Goal: Transaction & Acquisition: Obtain resource

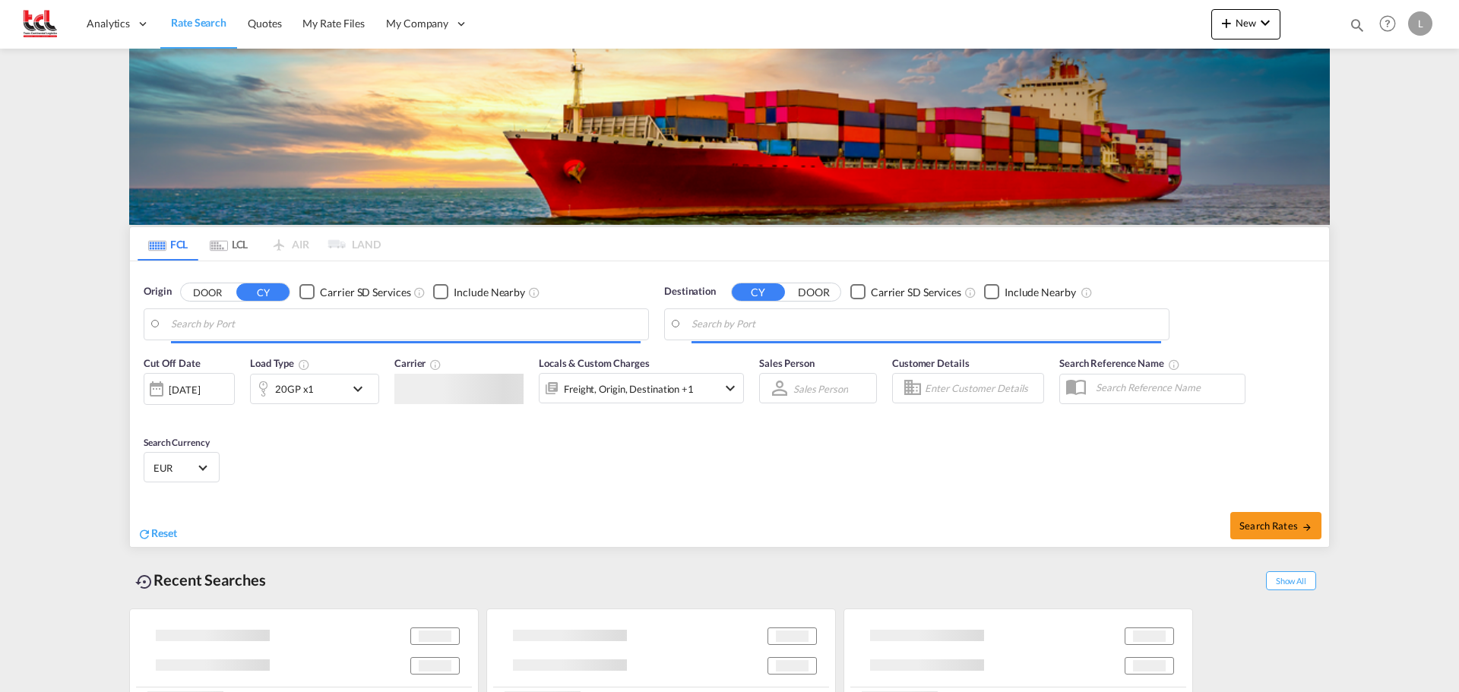
type input "[GEOGRAPHIC_DATA], BEANR"
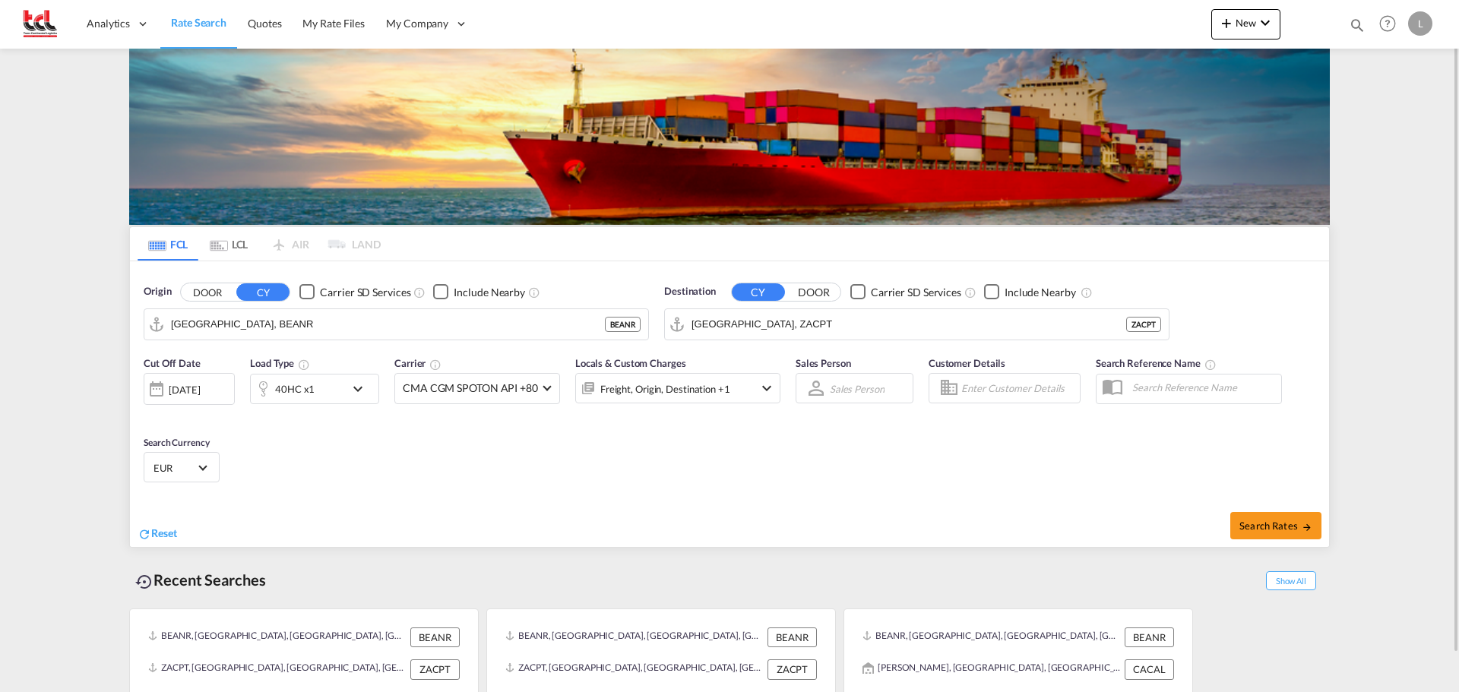
click at [323, 385] on div "40HC x1" at bounding box center [298, 389] width 94 height 30
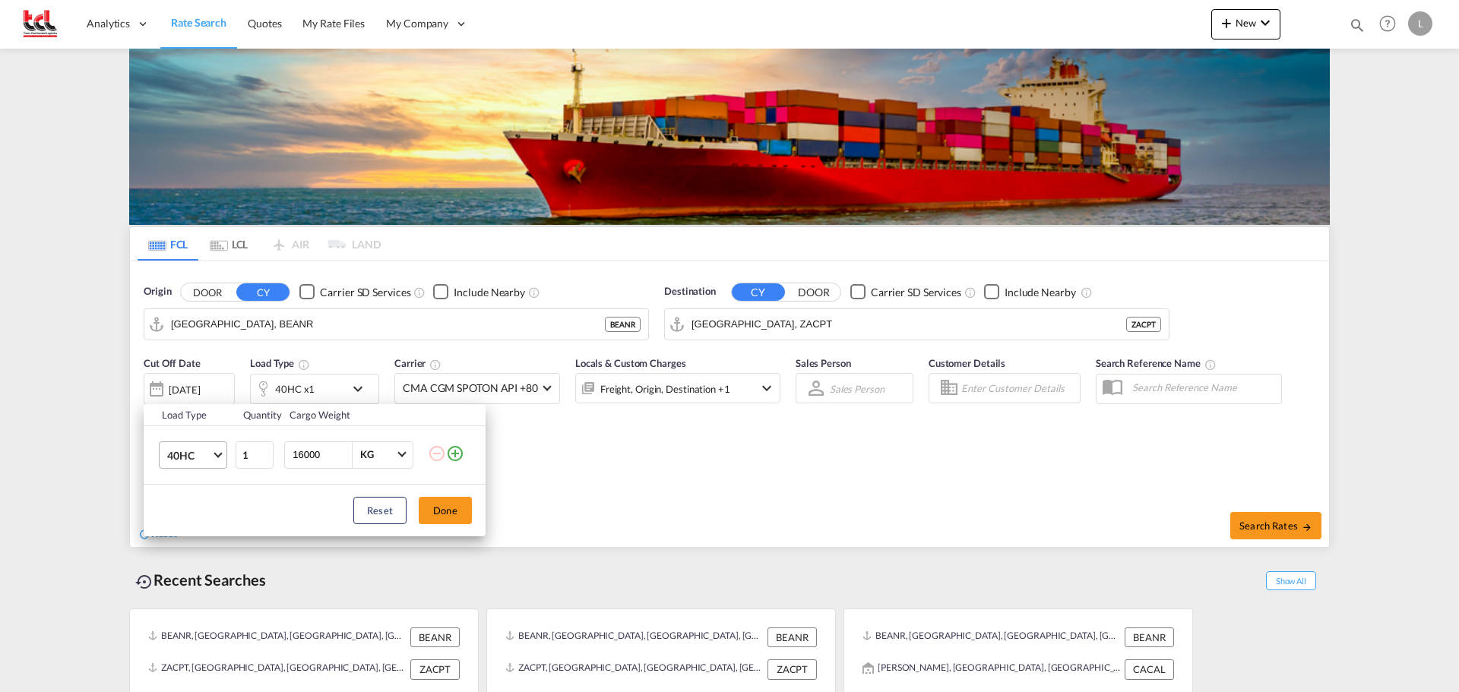
click at [214, 458] on md-select-value "40HC" at bounding box center [196, 455] width 61 height 26
click at [198, 384] on md-option "20GP" at bounding box center [206, 382] width 103 height 36
drag, startPoint x: 763, startPoint y: 452, endPoint x: 767, endPoint y: 388, distance: 64.7
click at [761, 451] on div "Load Type Quantity Cargo Weight 20GP 1 16000 KG KG Load type addition is restri…" at bounding box center [729, 346] width 1459 height 692
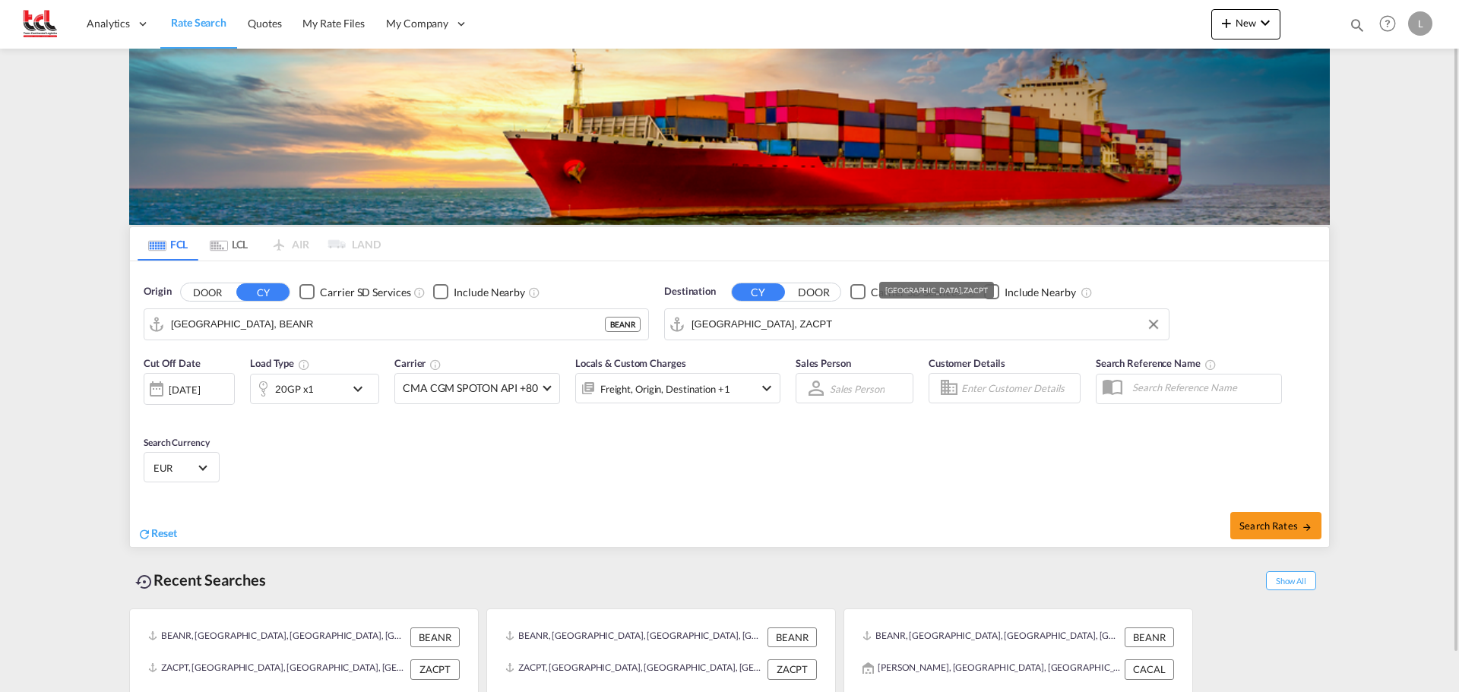
click at [781, 321] on input "[GEOGRAPHIC_DATA], ZACPT" at bounding box center [927, 324] width 470 height 23
drag, startPoint x: 731, startPoint y: 331, endPoint x: 475, endPoint y: 363, distance: 258.1
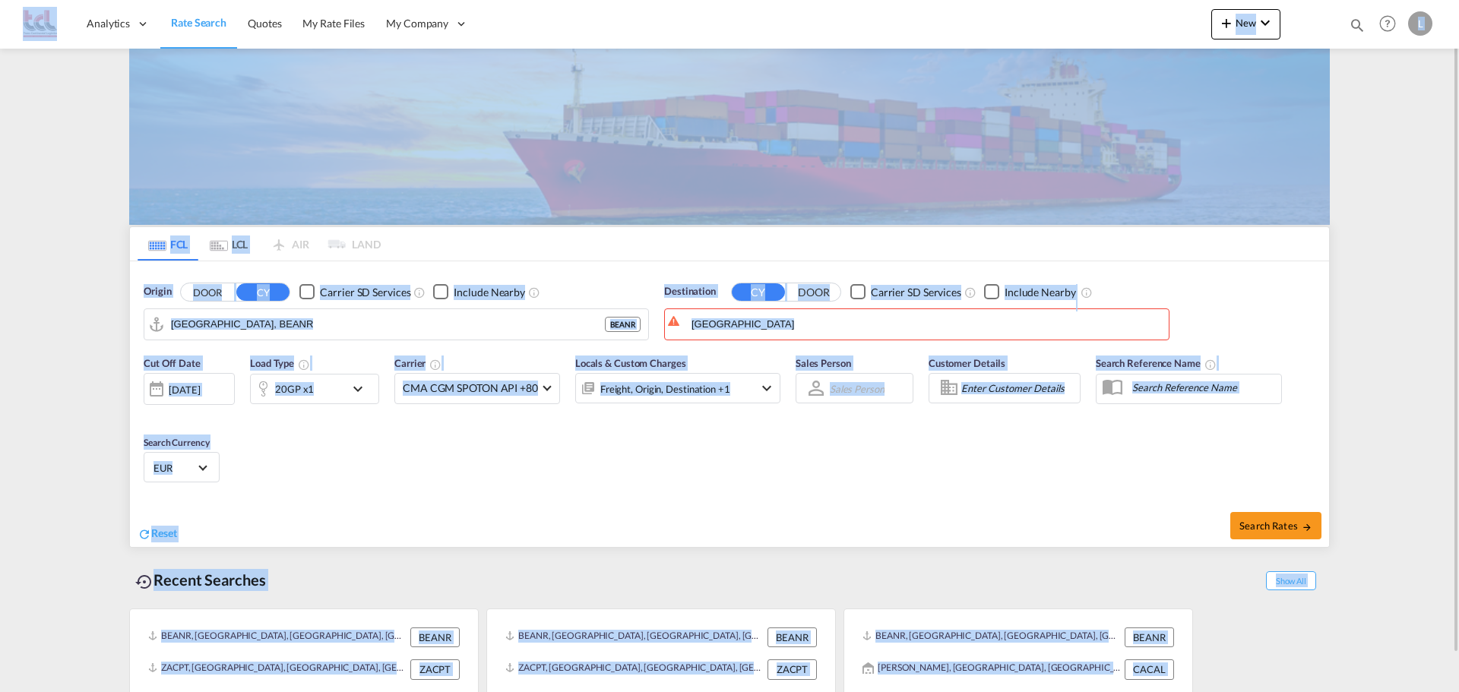
click at [926, 461] on div "Cut Off Date [DATE] [DATE] Load Type 20GP x1 Carrier CMA CGM SPOTON API +80 Onl…" at bounding box center [729, 422] width 1199 height 148
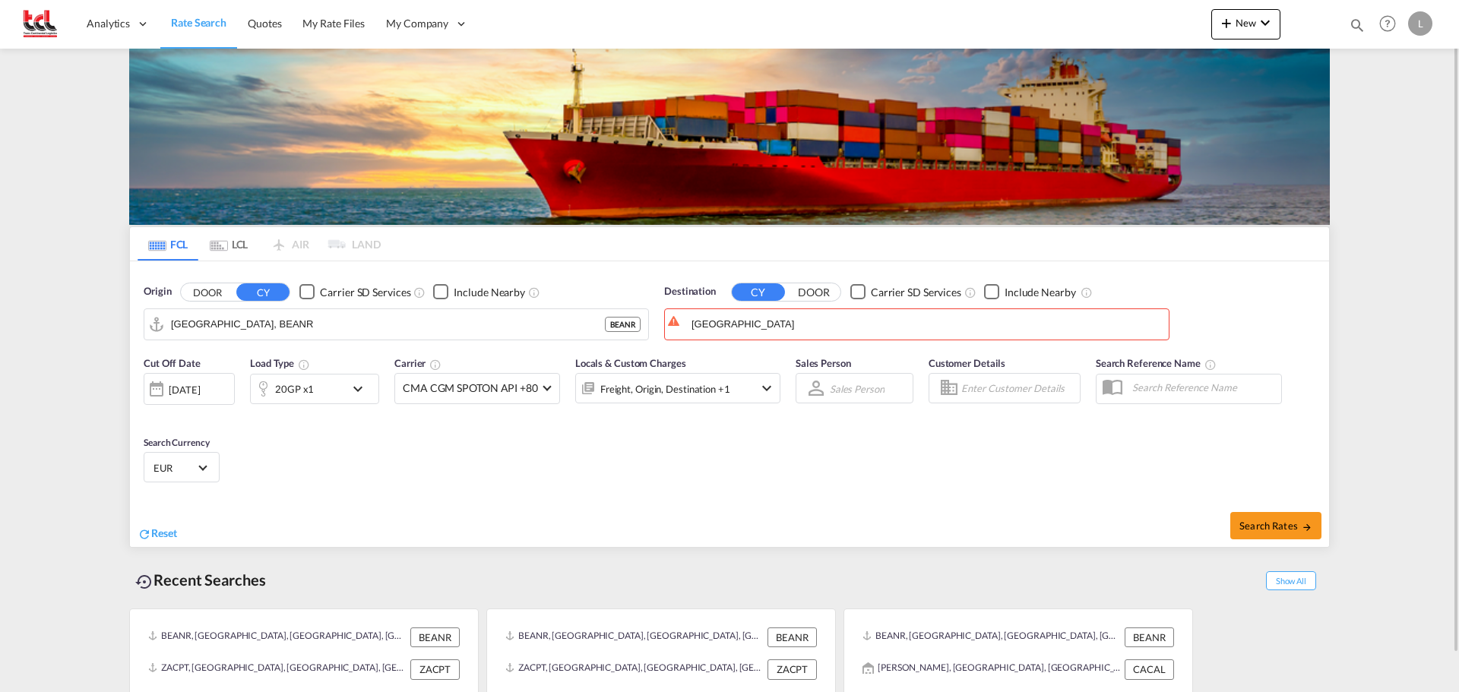
click at [861, 363] on div "Sales Person Sales Person Select Sales Person No results found Select Sales Per…" at bounding box center [854, 387] width 133 height 79
click at [861, 319] on body "Analytics Dashboard Rate Search Quotes My Rate Files My Company Settings" at bounding box center [729, 346] width 1459 height 692
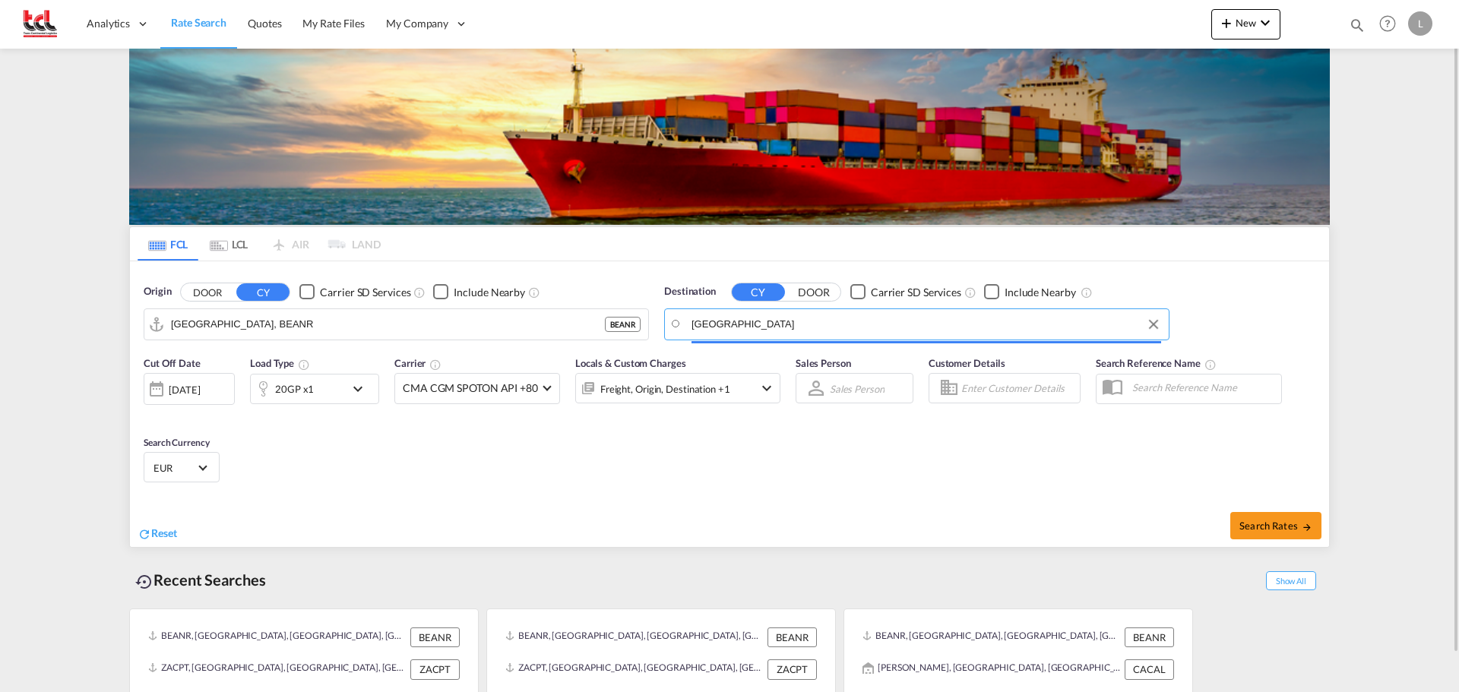
click at [861, 319] on input "[GEOGRAPHIC_DATA]" at bounding box center [927, 324] width 470 height 23
click at [861, 319] on body "Analytics Dashboard Rate Search Quotes My Rate Files My Company Settings" at bounding box center [729, 346] width 1459 height 692
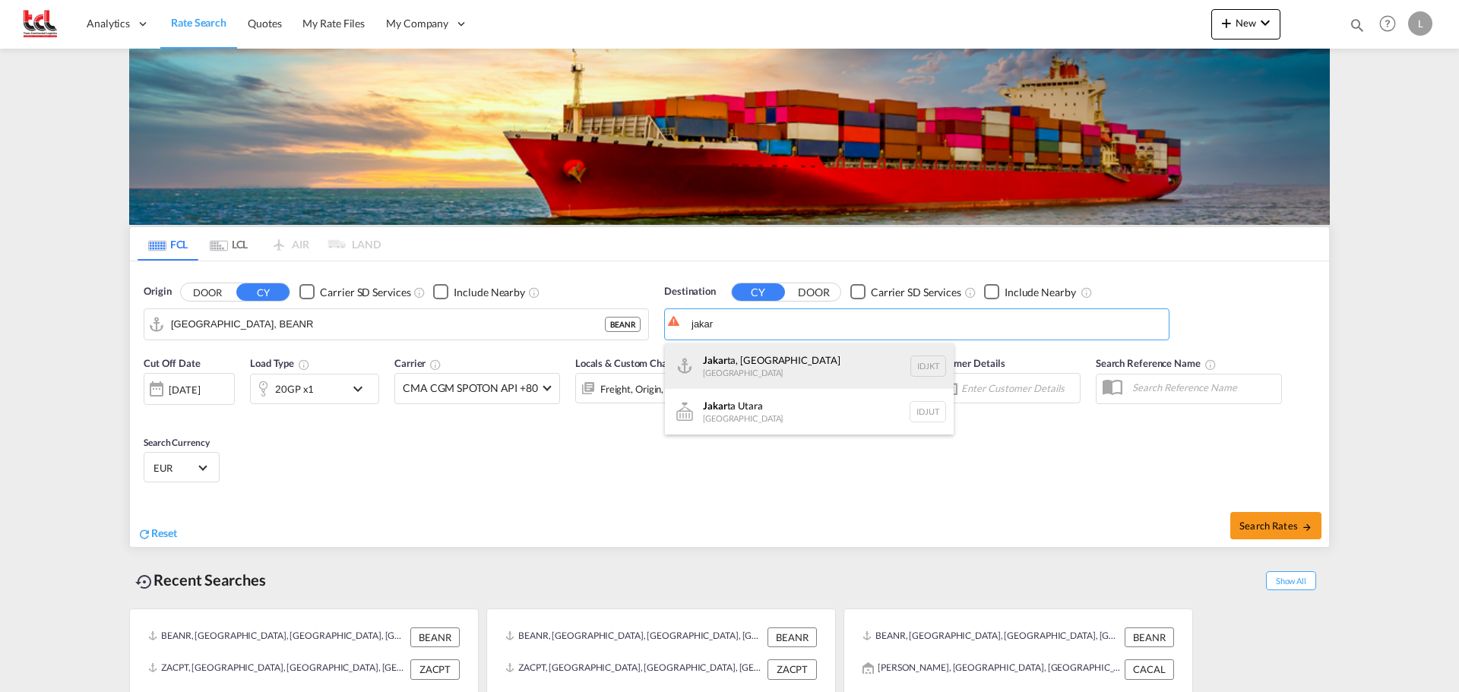
click at [818, 366] on div "Jakar ta, Java [GEOGRAPHIC_DATA] IDJKT" at bounding box center [809, 367] width 289 height 46
type input "[GEOGRAPHIC_DATA], [GEOGRAPHIC_DATA], IDJKT"
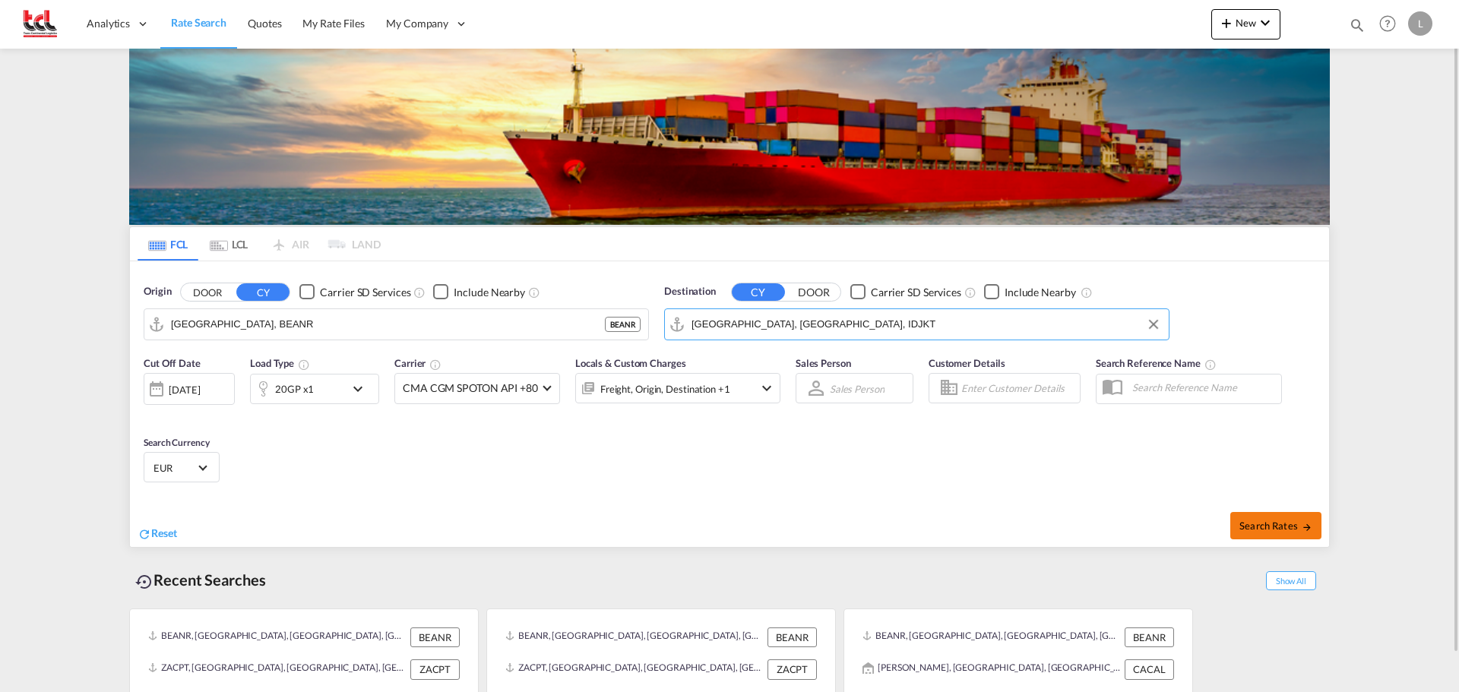
click at [1293, 524] on span "Search Rates" at bounding box center [1276, 526] width 73 height 12
type input "BEANR to IDJKT / [DATE]"
